Goal: Information Seeking & Learning: Learn about a topic

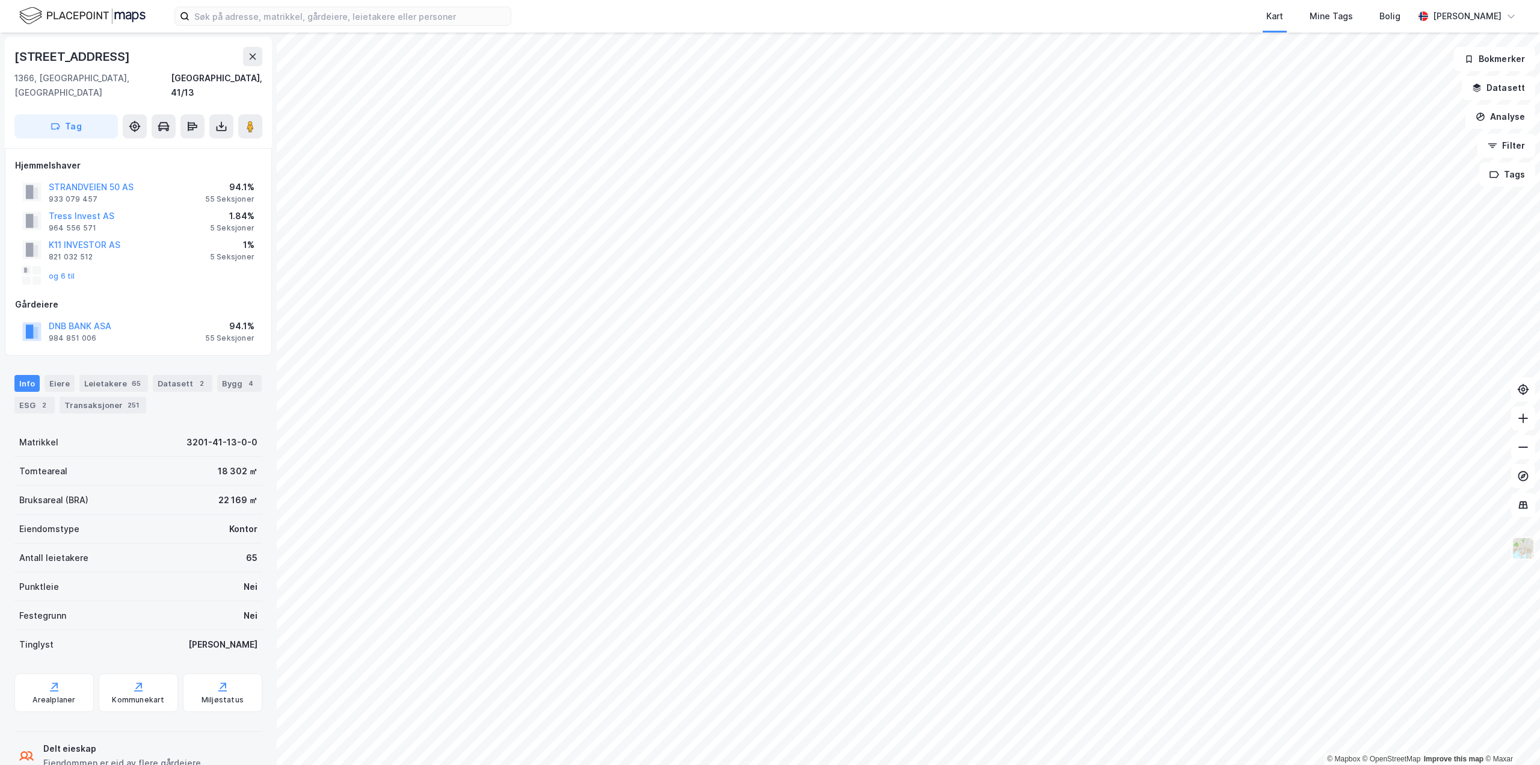
click at [1519, 549] on div "© Mapbox © OpenStreetMap Improve this map © [PERSON_NAME][STREET_ADDRESS] 1366,…" at bounding box center [770, 398] width 1540 height 732
